Goal: Transaction & Acquisition: Purchase product/service

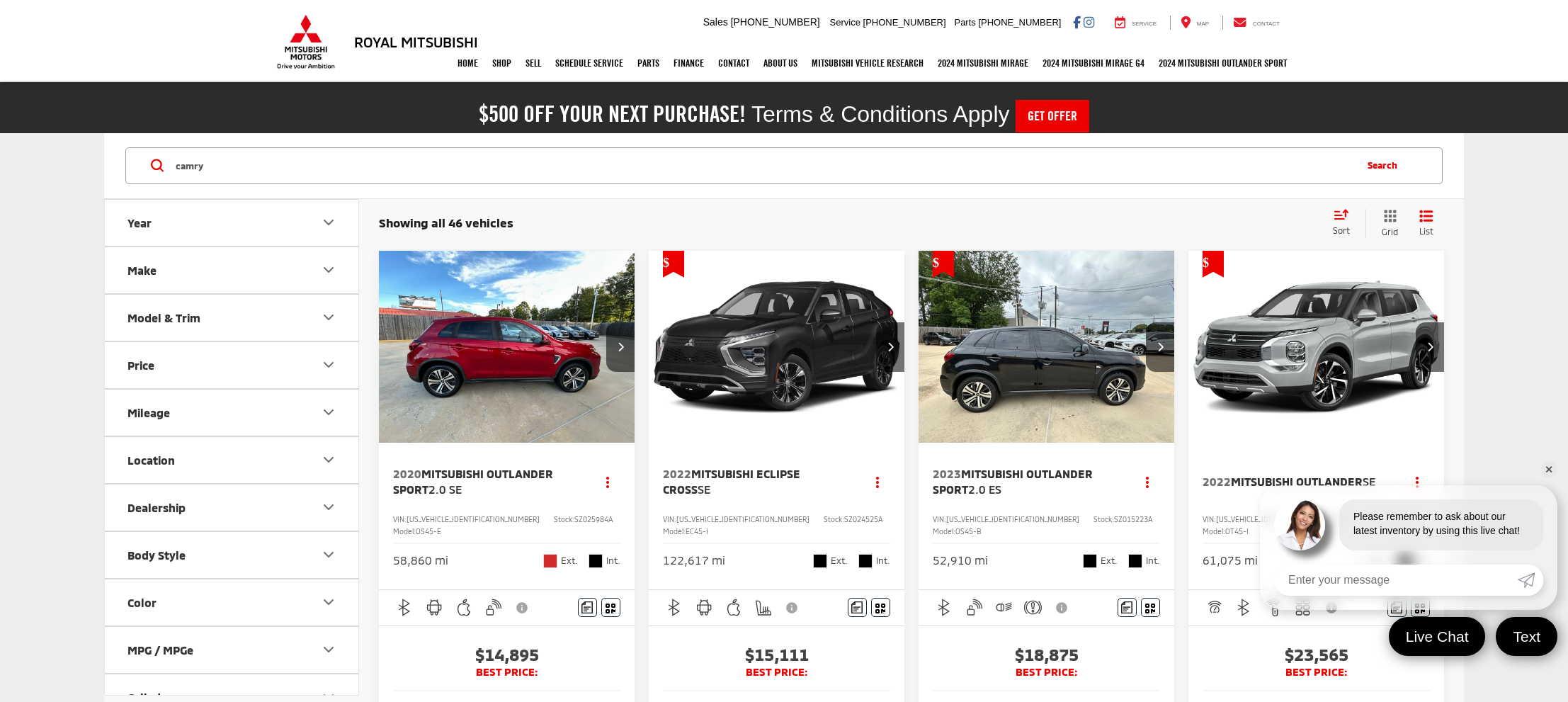
type input "camry"
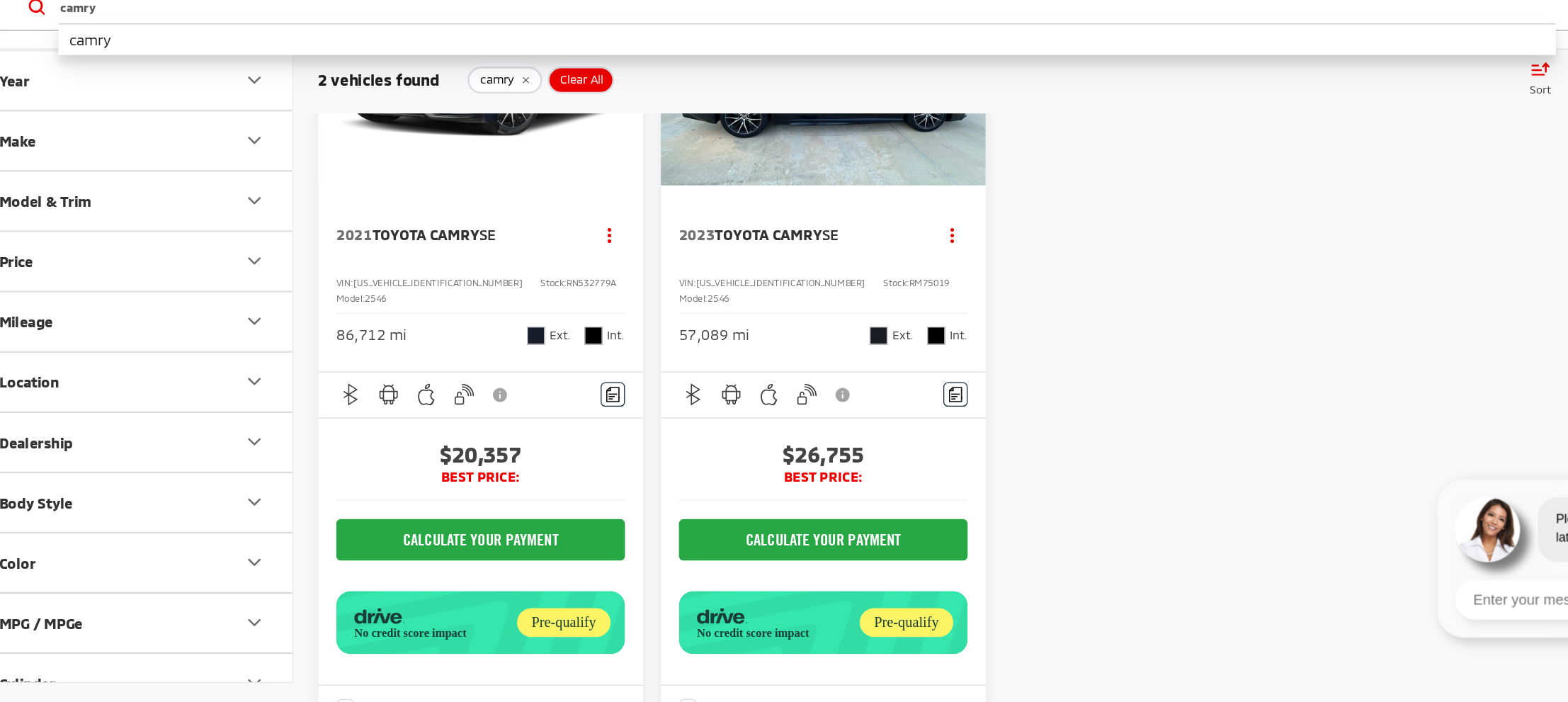
scroll to position [189, 0]
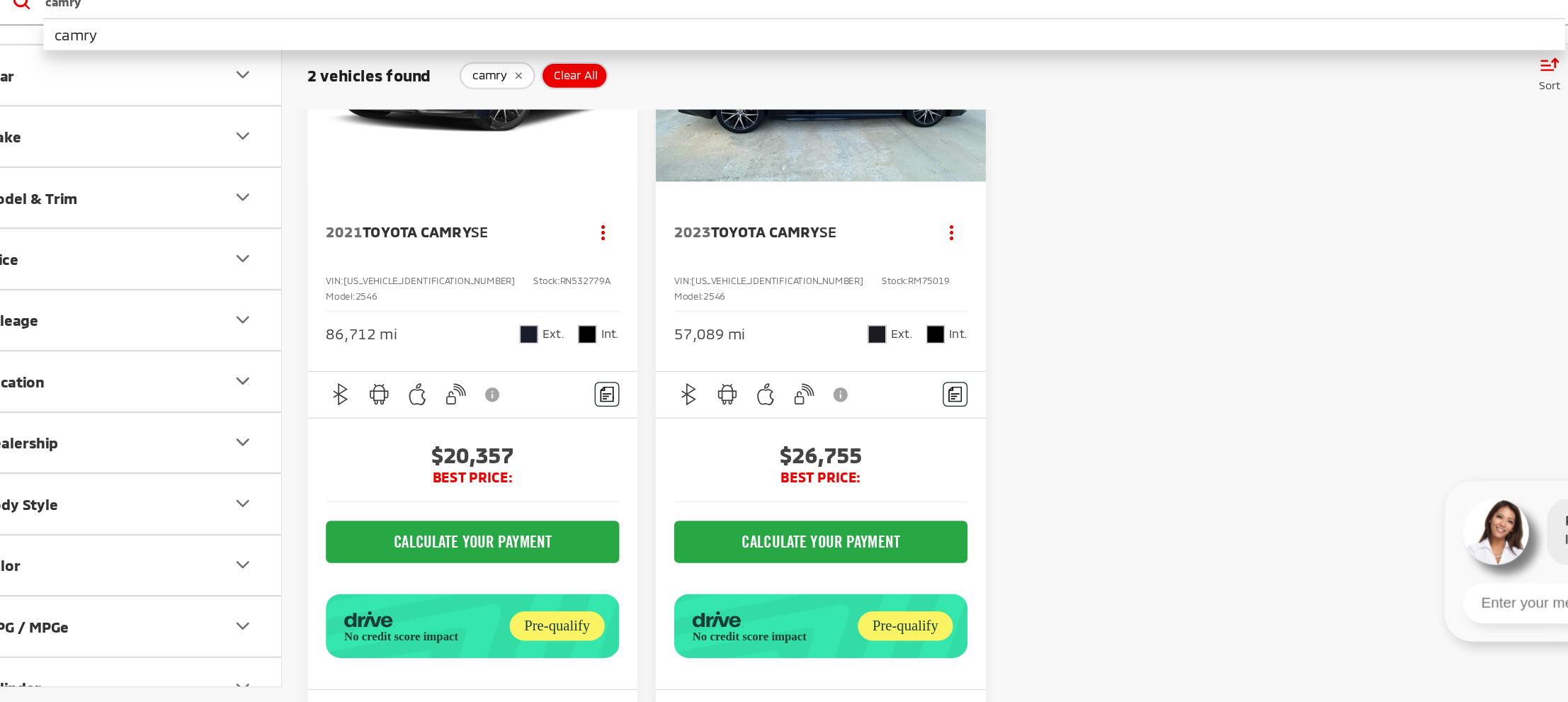
click at [479, 226] on img "2021 Toyota Camry SE 0" at bounding box center [507, 158] width 257 height 194
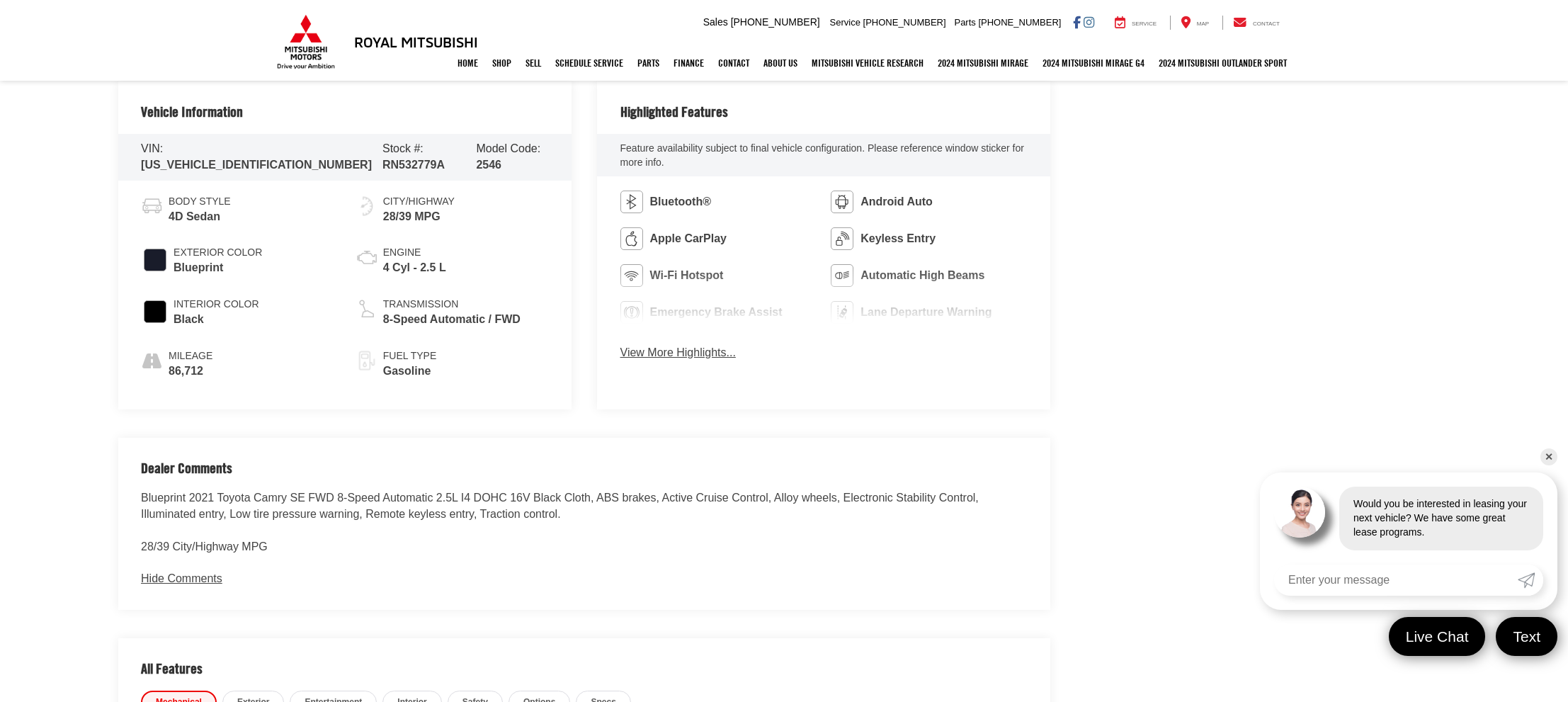
click at [676, 349] on button "View More Highlights..." at bounding box center [677, 353] width 115 height 17
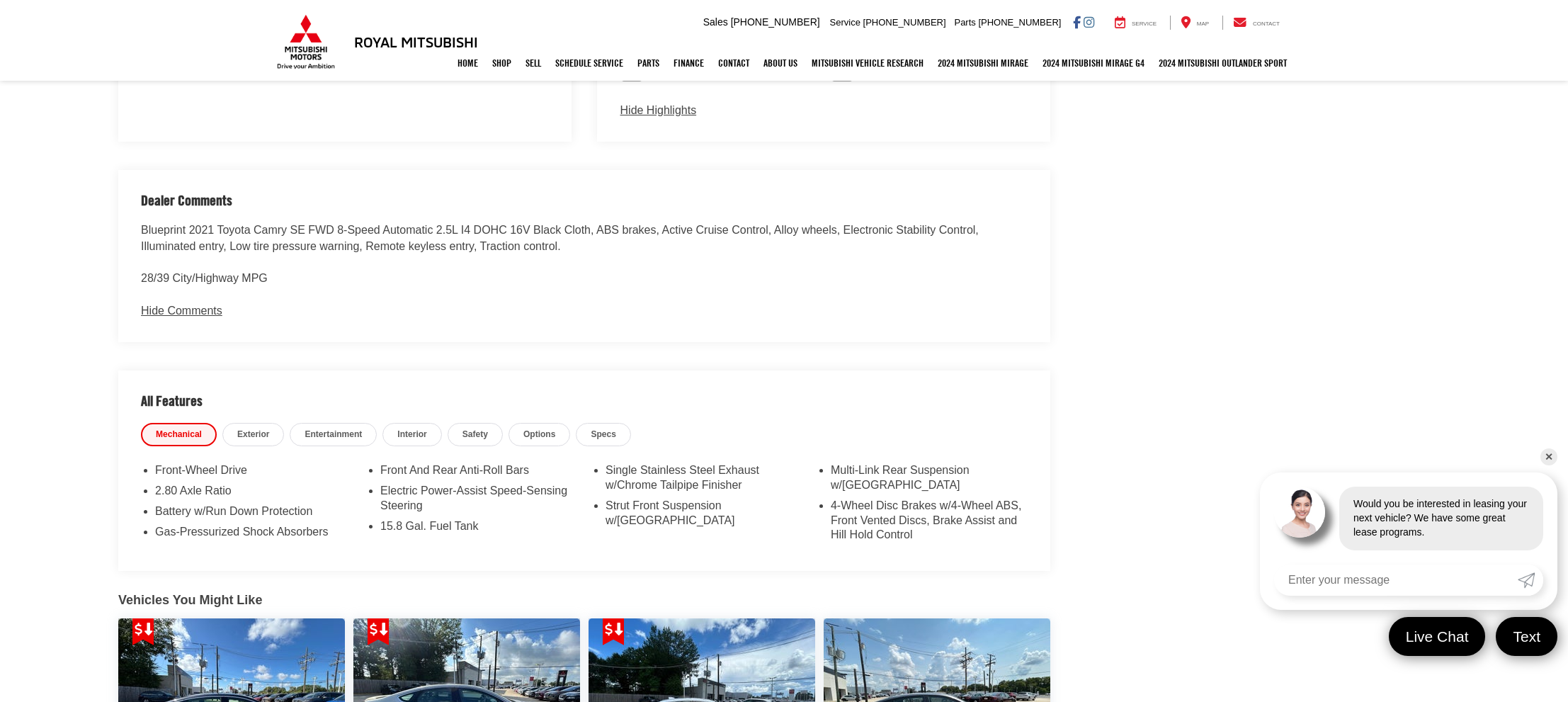
scroll to position [1094, 0]
